Goal: Task Accomplishment & Management: Use online tool/utility

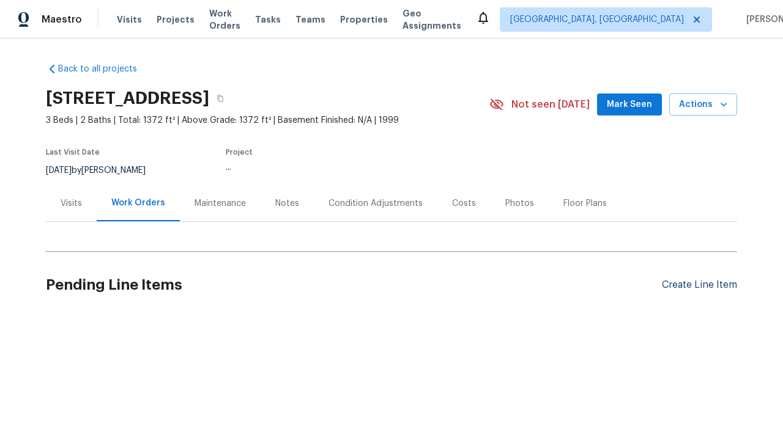
click at [694, 285] on div "Create Line Item" at bounding box center [699, 286] width 75 height 12
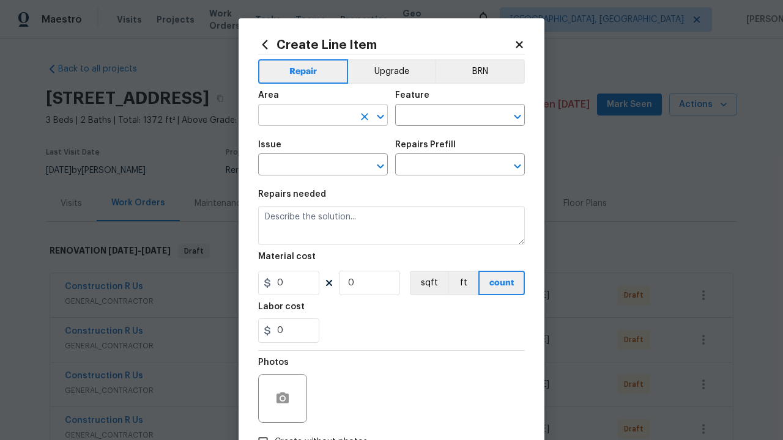
click at [301, 116] on input "text" at bounding box center [305, 116] width 95 height 19
type input "Bedroom"
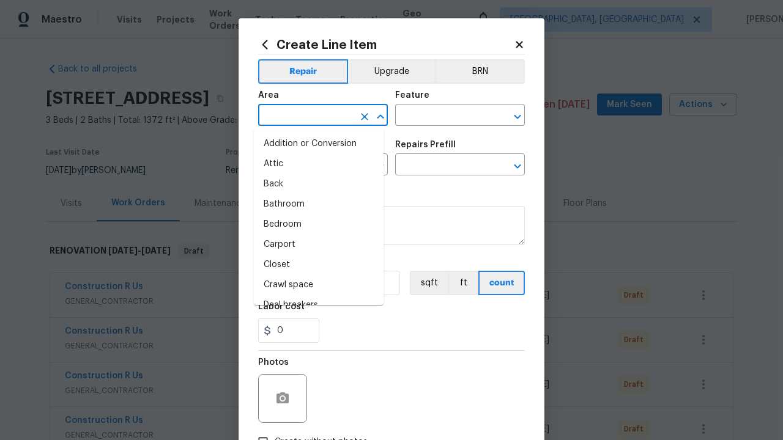
click at [314, 225] on li "Bedroom" at bounding box center [319, 225] width 130 height 20
type input "Bedroom"
click at [438, 116] on input "text" at bounding box center [442, 116] width 95 height 19
type input "Flooring"
click at [301, 166] on input "text" at bounding box center [305, 166] width 95 height 19
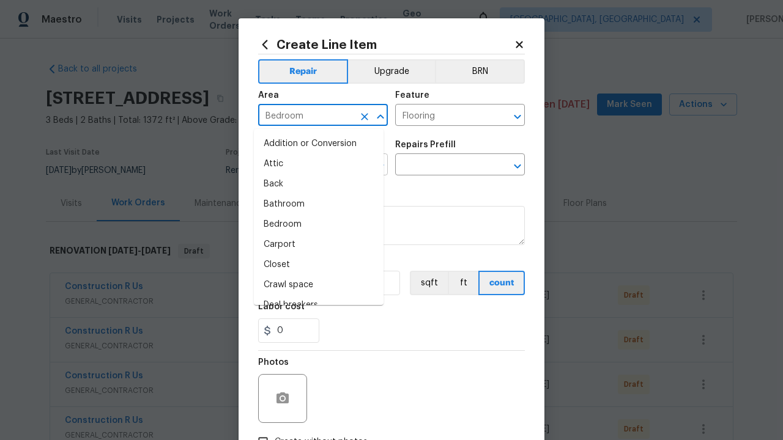
type input "Wallpaper"
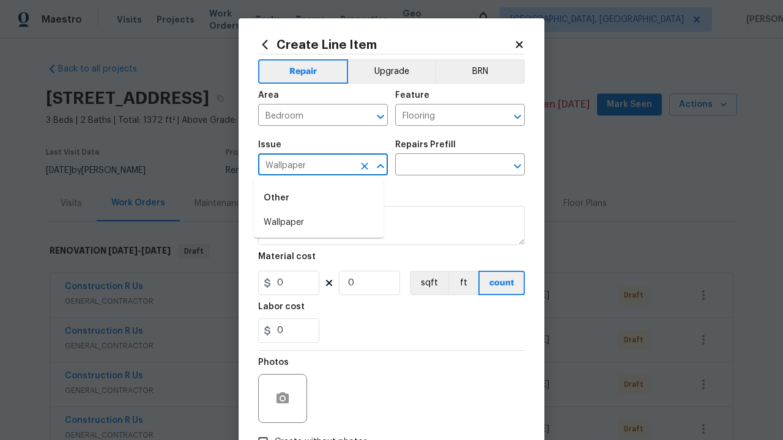
click at [319, 223] on li "Wallpaper" at bounding box center [319, 223] width 130 height 20
click at [438, 166] on input "text" at bounding box center [442, 166] width 95 height 19
type input "Remove"
